Goal: Find contact information: Find contact information

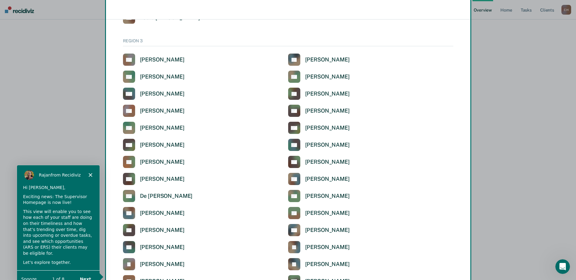
scroll to position [1021, 0]
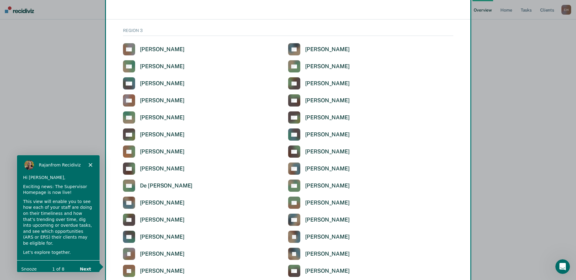
click at [297, 151] on div "Product tour overlay" at bounding box center [288, 140] width 576 height 280
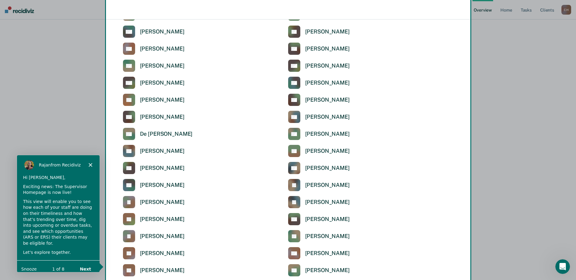
drag, startPoint x: 328, startPoint y: 99, endPoint x: 288, endPoint y: 101, distance: 39.6
click at [327, 99] on div "Product tour overlay" at bounding box center [288, 140] width 576 height 280
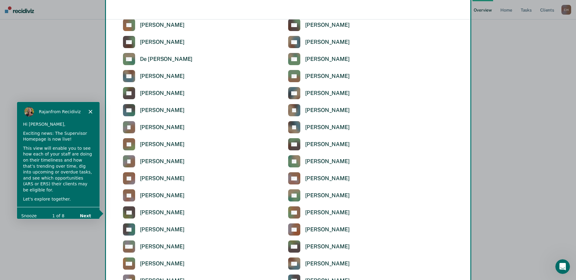
scroll to position [1094, 0]
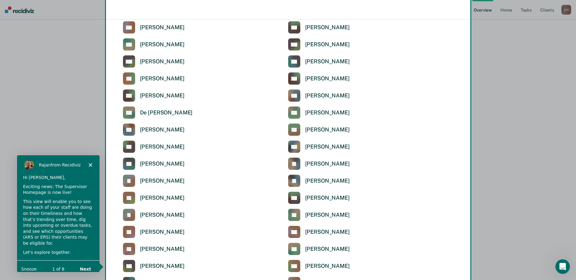
click at [296, 76] on div "Product tour overlay" at bounding box center [288, 140] width 576 height 280
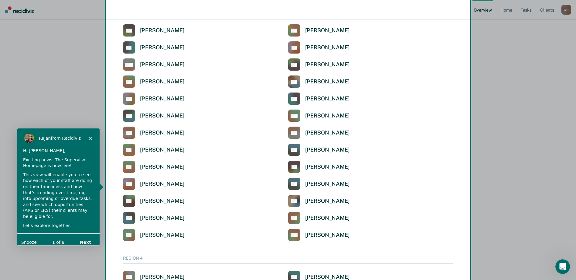
scroll to position [1285, 0]
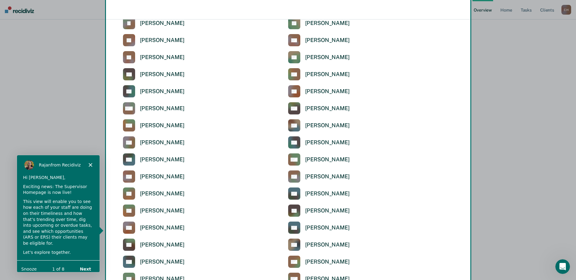
click at [90, 263] on button "Next" at bounding box center [84, 268] width 23 height 12
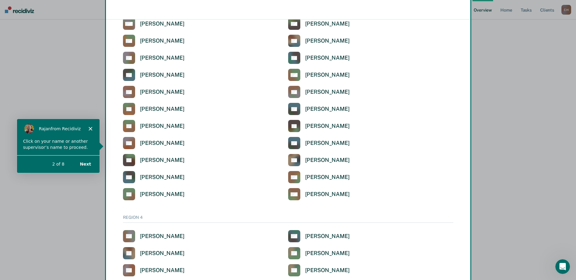
scroll to position [1376, 0]
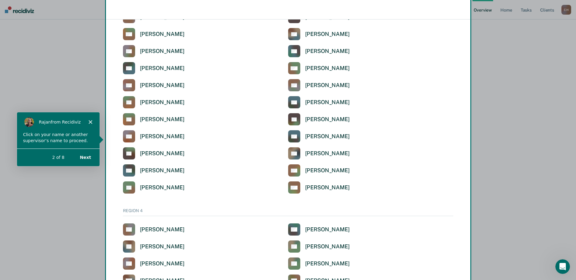
click at [88, 155] on button "Next" at bounding box center [84, 156] width 23 height 12
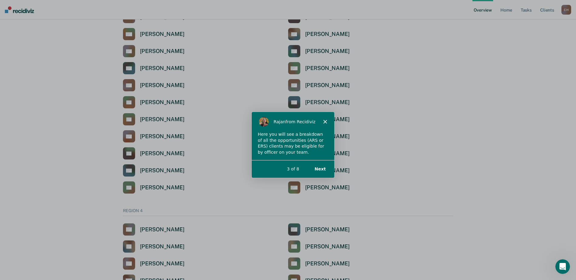
scroll to position [0, 0]
click at [318, 167] on button "Next" at bounding box center [319, 168] width 23 height 12
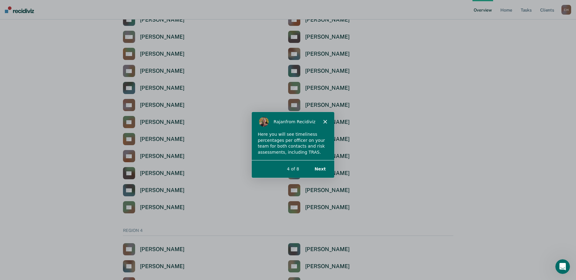
scroll to position [1346, 0]
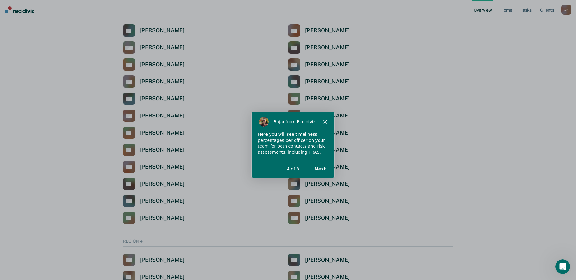
click at [320, 170] on button "Next" at bounding box center [319, 168] width 23 height 12
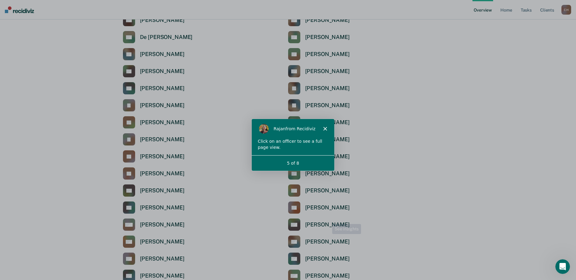
scroll to position [1133, 0]
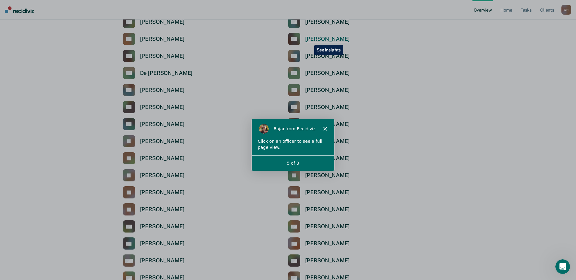
click at [310, 40] on div "[PERSON_NAME]" at bounding box center [327, 39] width 45 height 7
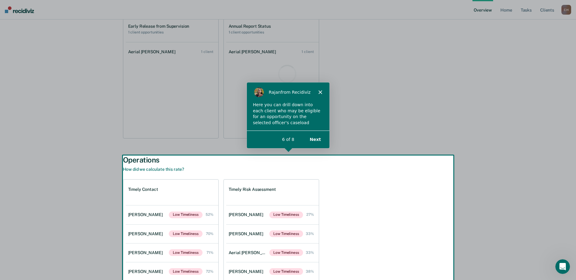
scroll to position [137, 0]
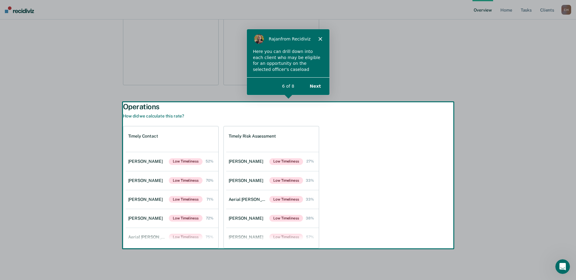
drag, startPoint x: 314, startPoint y: 84, endPoint x: 554, endPoint y: 138, distance: 246.6
click at [314, 84] on button "Next" at bounding box center [314, 85] width 23 height 12
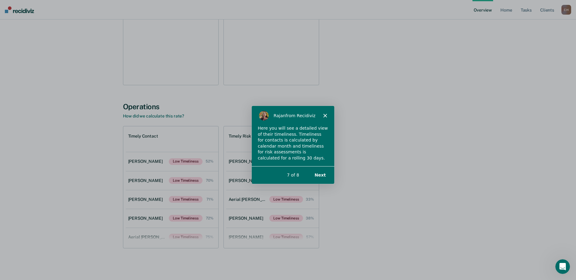
scroll to position [0, 0]
click at [316, 174] on button "Next" at bounding box center [319, 174] width 23 height 12
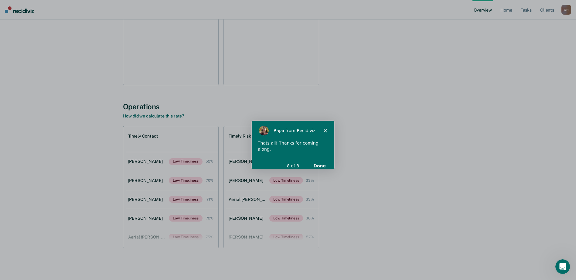
click at [320, 159] on button "Done" at bounding box center [319, 165] width 25 height 12
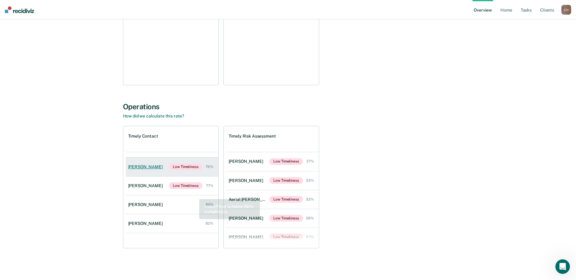
scroll to position [91, 0]
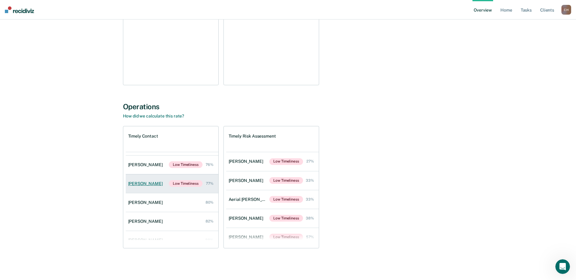
click at [155, 182] on div "[PERSON_NAME]" at bounding box center [146, 183] width 37 height 5
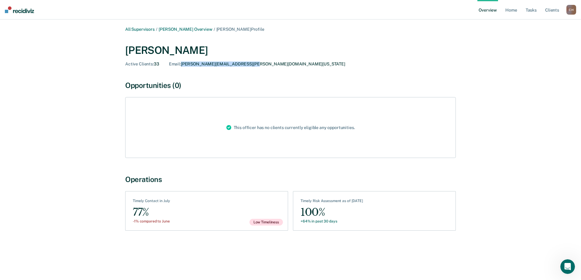
drag, startPoint x: 182, startPoint y: 63, endPoint x: 265, endPoint y: 65, distance: 83.0
click at [265, 65] on div "Active Clients : 33 Email : CAMERON.FRANKLIN@TDCJ.TEXAS.GOV" at bounding box center [290, 63] width 331 height 5
drag, startPoint x: 265, startPoint y: 65, endPoint x: 259, endPoint y: 64, distance: 6.1
copy div "[PERSON_NAME][EMAIL_ADDRESS][PERSON_NAME][DOMAIN_NAME][US_STATE]"
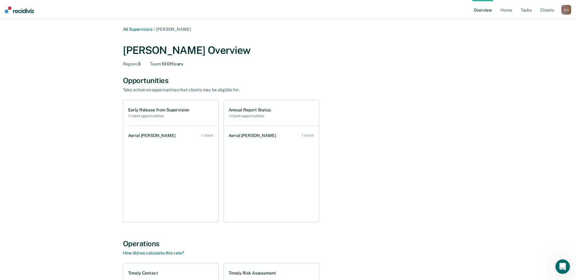
click at [564, 11] on div "C H" at bounding box center [567, 10] width 10 height 10
click at [524, 39] on link "Log Out" at bounding box center [542, 39] width 49 height 5
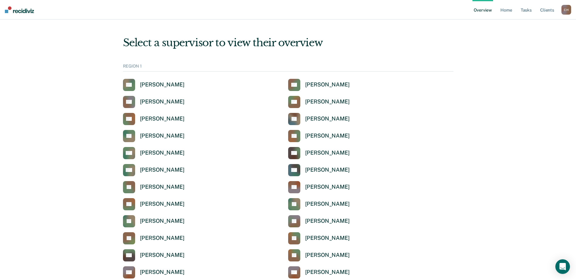
click at [567, 8] on div "C H" at bounding box center [567, 10] width 10 height 10
click at [535, 39] on link "Log Out" at bounding box center [542, 39] width 49 height 5
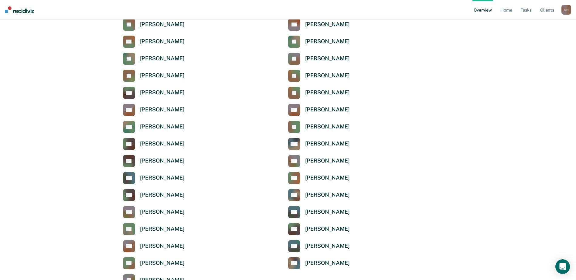
scroll to position [61, 0]
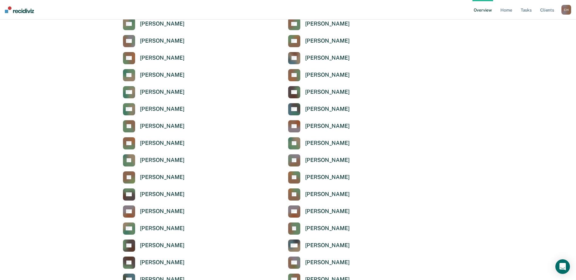
click at [567, 9] on div "C H" at bounding box center [567, 10] width 10 height 10
click at [533, 39] on link "Log Out" at bounding box center [542, 39] width 49 height 5
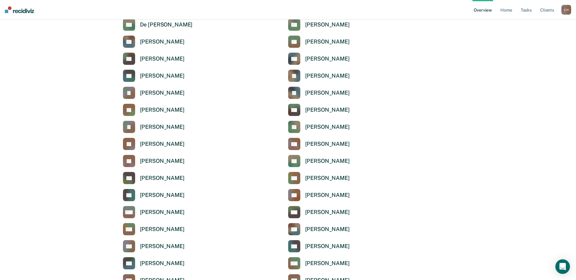
scroll to position [1063, 0]
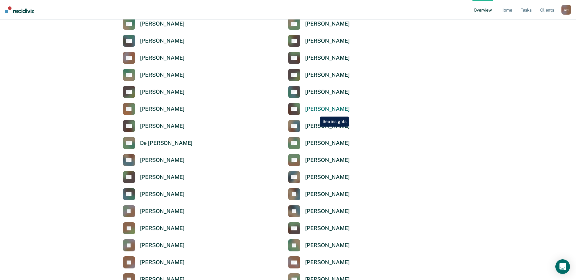
click at [316, 112] on div "[PERSON_NAME]" at bounding box center [327, 108] width 45 height 7
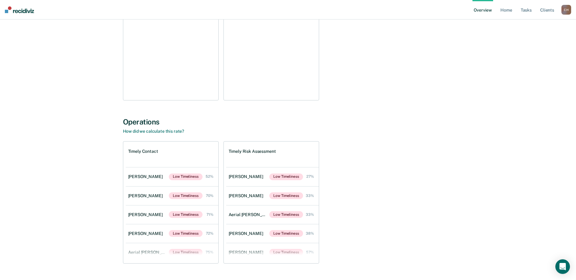
scroll to position [91, 0]
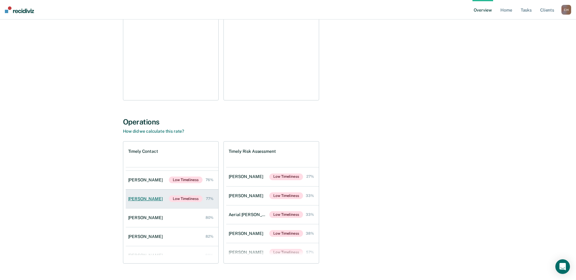
click at [156, 197] on div "[PERSON_NAME]" at bounding box center [146, 198] width 37 height 5
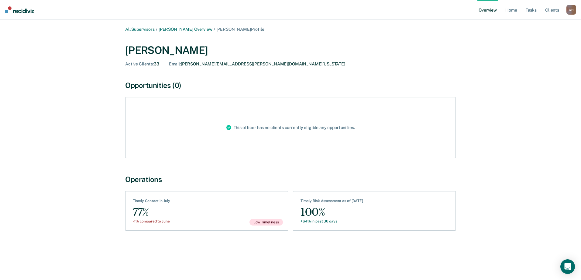
drag, startPoint x: 106, startPoint y: 36, endPoint x: 113, endPoint y: 36, distance: 6.7
click at [113, 36] on div "All Supervisors / [PERSON_NAME] Overview / [PERSON_NAME] Profile [PERSON_NAME] …" at bounding box center [290, 143] width 566 height 233
